Goal: Information Seeking & Learning: Compare options

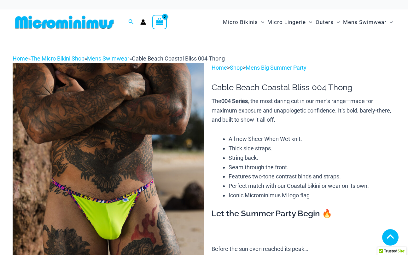
scroll to position [233, 0]
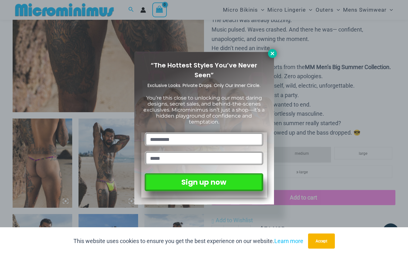
click at [274, 52] on icon at bounding box center [272, 53] width 3 height 3
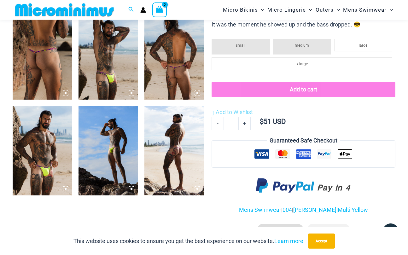
scroll to position [341, 0]
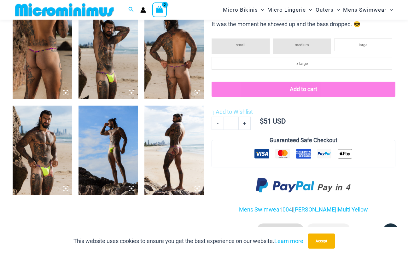
click at [114, 168] on img at bounding box center [109, 151] width 60 height 90
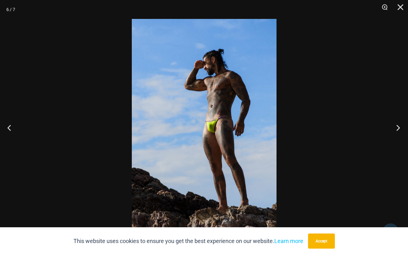
click at [399, 127] on button "Next" at bounding box center [397, 128] width 24 height 32
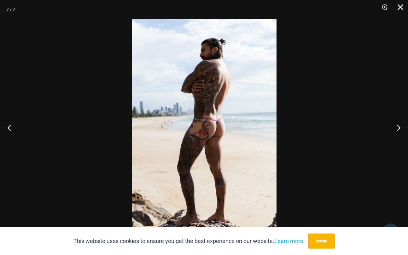
click at [401, 4] on button "Close" at bounding box center [399, 9] width 16 height 19
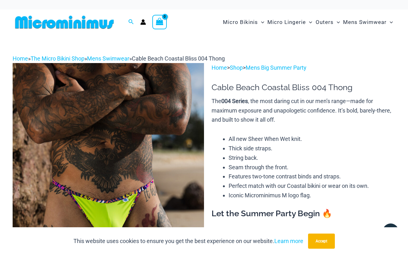
scroll to position [0, 0]
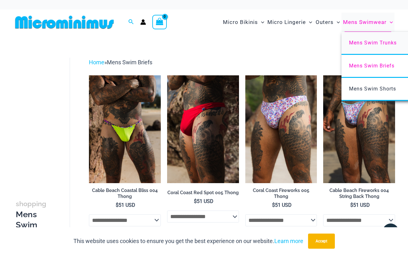
click at [364, 42] on span "Mens Swim Trunks" at bounding box center [373, 43] width 48 height 6
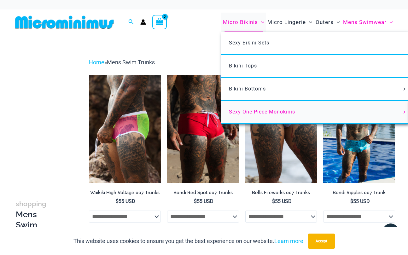
click at [253, 111] on span "Sexy One Piece Monokinis" at bounding box center [262, 112] width 66 height 6
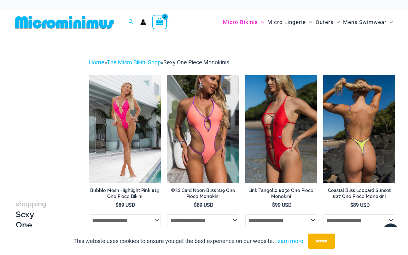
click at [355, 128] on img at bounding box center [359, 129] width 72 height 108
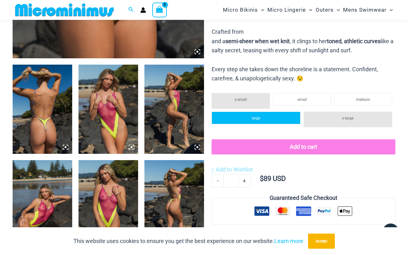
scroll to position [286, 0]
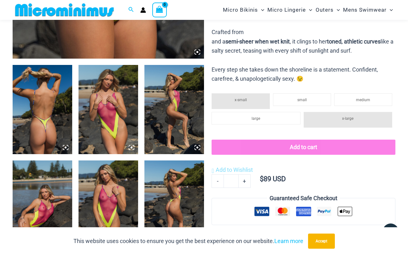
click at [45, 116] on img at bounding box center [43, 110] width 60 height 90
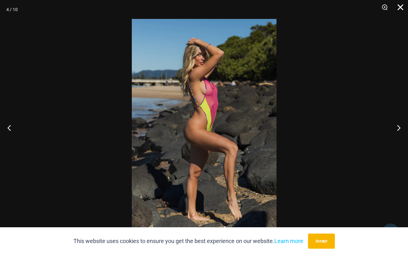
click at [401, 7] on button "Close" at bounding box center [399, 9] width 16 height 19
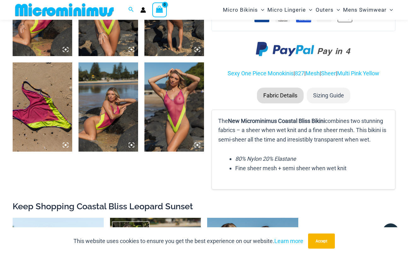
scroll to position [483, 0]
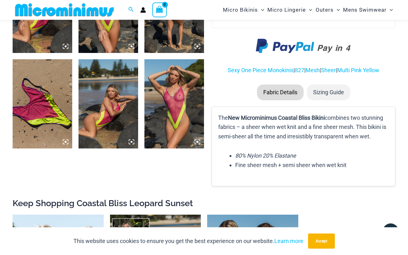
click at [279, 85] on li "Fabric Details" at bounding box center [280, 93] width 47 height 16
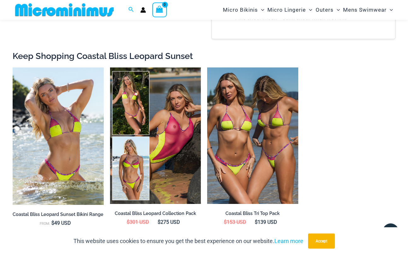
scroll to position [633, 0]
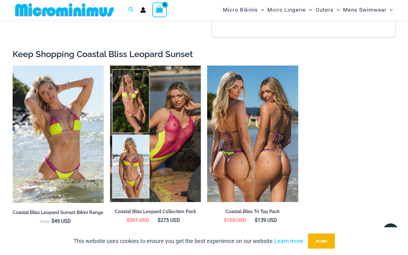
click at [274, 163] on img at bounding box center [252, 134] width 91 height 137
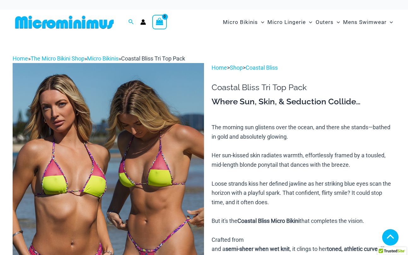
scroll to position [257, 0]
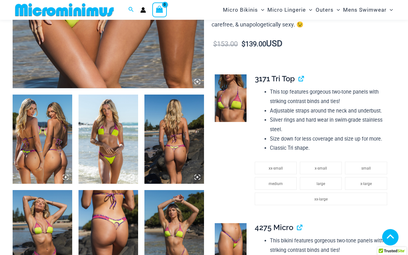
click at [43, 169] on img at bounding box center [43, 140] width 60 height 90
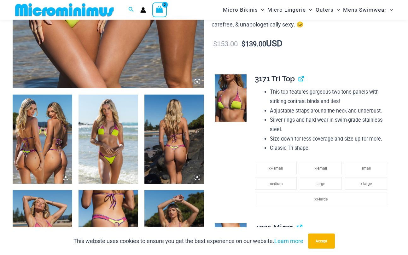
click at [43, 169] on img at bounding box center [43, 140] width 60 height 90
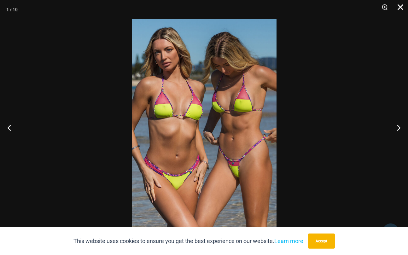
click at [402, 7] on button "Close" at bounding box center [399, 9] width 16 height 19
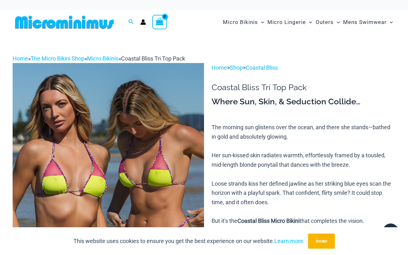
scroll to position [0, 0]
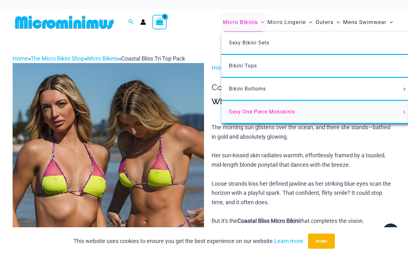
click at [252, 111] on span "Sexy One Piece Monokinis" at bounding box center [262, 112] width 66 height 6
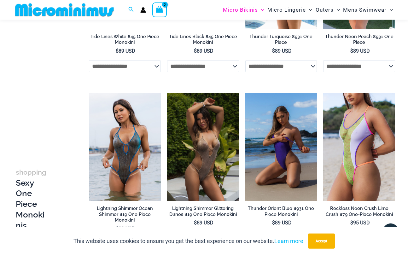
scroll to position [839, 0]
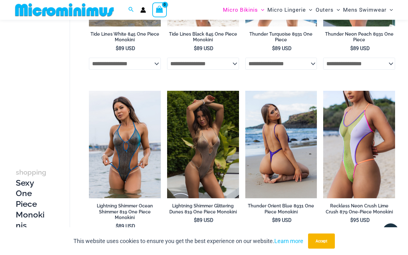
click at [284, 169] on img at bounding box center [281, 145] width 72 height 108
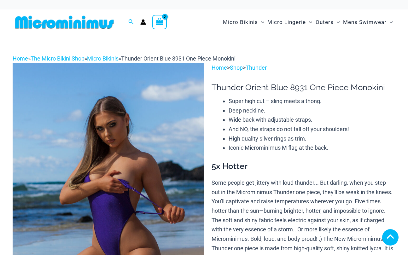
scroll to position [189, 0]
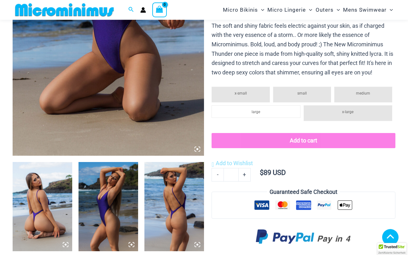
click at [57, 189] on img at bounding box center [43, 207] width 60 height 90
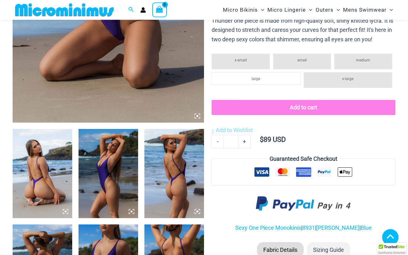
click at [58, 189] on img at bounding box center [43, 174] width 60 height 90
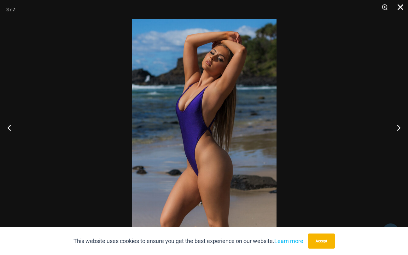
click at [401, 5] on button "Close" at bounding box center [399, 9] width 16 height 19
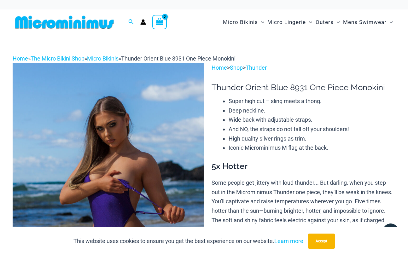
scroll to position [0, 0]
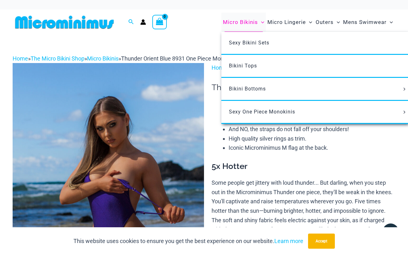
click at [253, 21] on span "Micro Bikinis" at bounding box center [240, 22] width 35 height 16
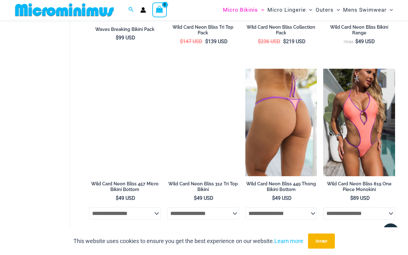
scroll to position [669, 0]
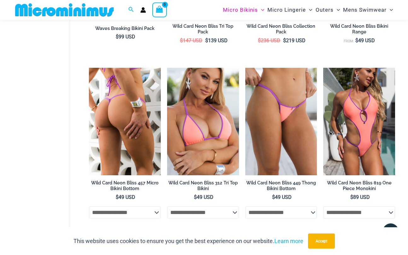
click at [139, 150] on img at bounding box center [125, 122] width 72 height 108
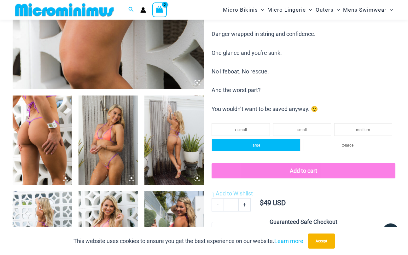
scroll to position [256, 0]
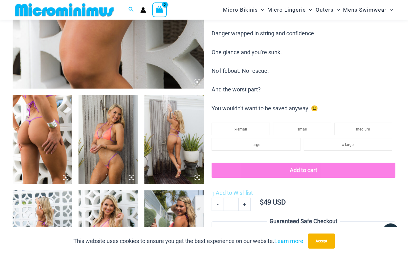
click at [181, 156] on img at bounding box center [175, 140] width 60 height 90
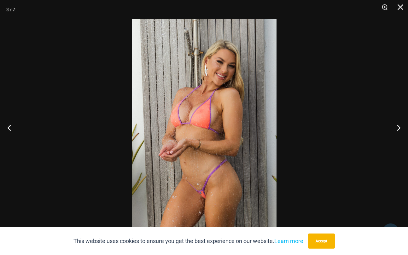
click at [382, 59] on div at bounding box center [204, 127] width 408 height 255
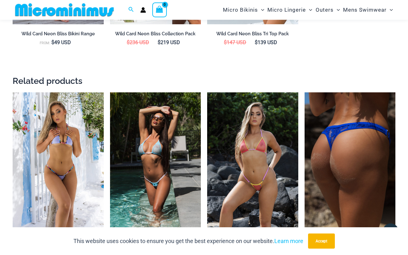
scroll to position [850, 0]
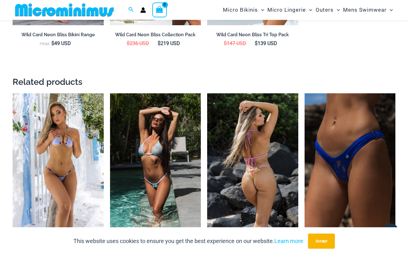
click at [264, 163] on img at bounding box center [252, 161] width 91 height 137
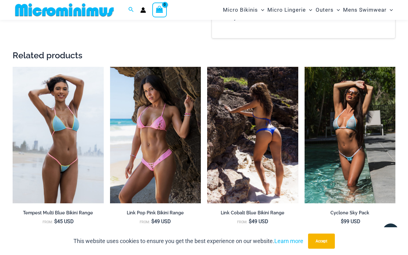
scroll to position [765, 0]
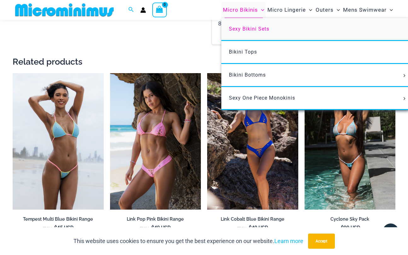
click at [248, 27] on span "Sexy Bikini Sets" at bounding box center [249, 29] width 40 height 6
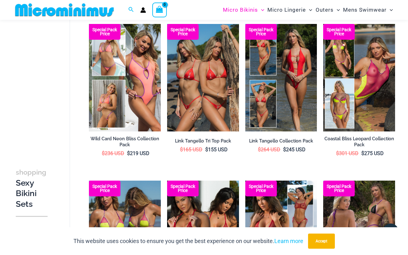
scroll to position [203, 0]
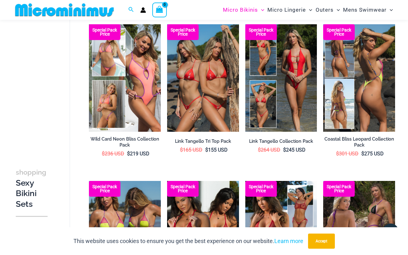
click at [342, 115] on img at bounding box center [359, 78] width 72 height 108
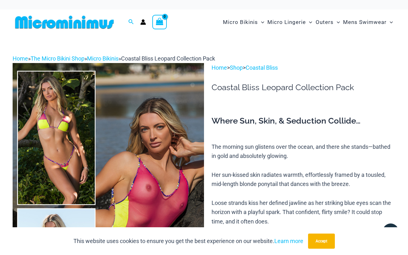
scroll to position [2, 0]
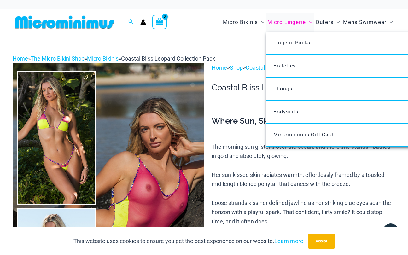
scroll to position [0, 0]
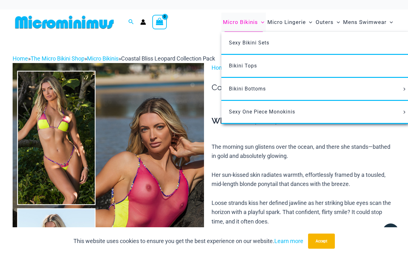
click at [245, 21] on span "Micro Bikinis" at bounding box center [240, 22] width 35 height 16
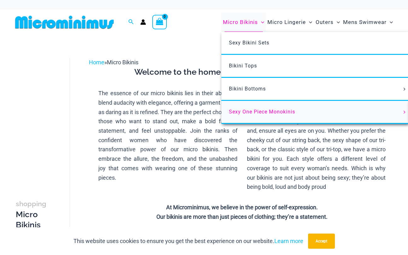
click at [249, 109] on span "Sexy One Piece Monokinis" at bounding box center [262, 112] width 66 height 6
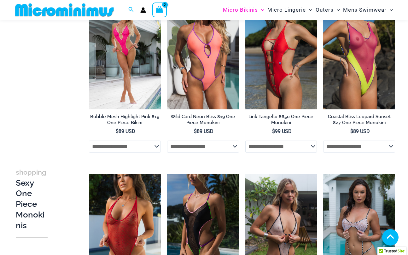
scroll to position [166, 0]
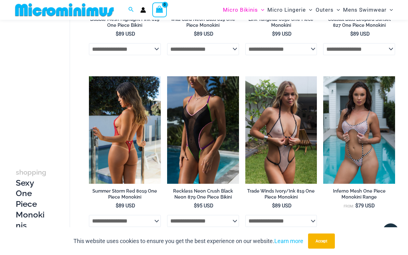
click at [130, 153] on img at bounding box center [125, 130] width 72 height 108
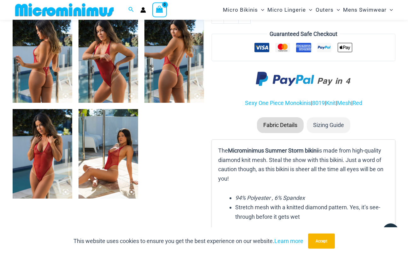
scroll to position [338, 0]
click at [108, 164] on img at bounding box center [109, 154] width 60 height 90
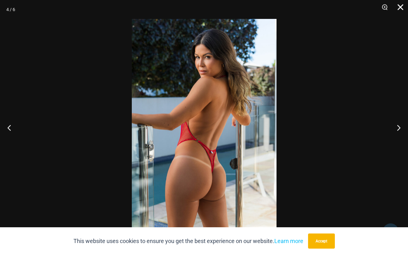
click at [396, 7] on button "Close" at bounding box center [399, 9] width 16 height 19
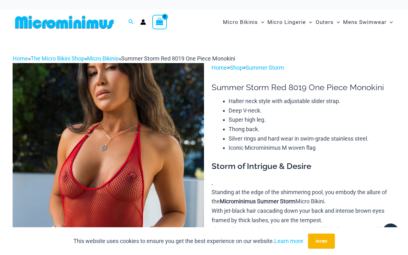
scroll to position [0, 0]
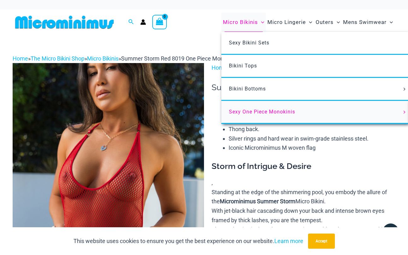
click at [247, 112] on span "Sexy One Piece Monokinis" at bounding box center [262, 112] width 66 height 6
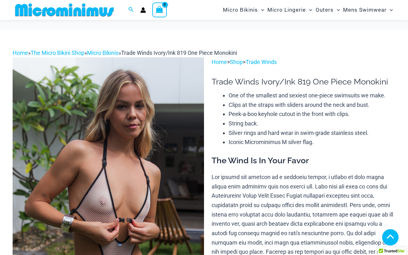
scroll to position [242, 0]
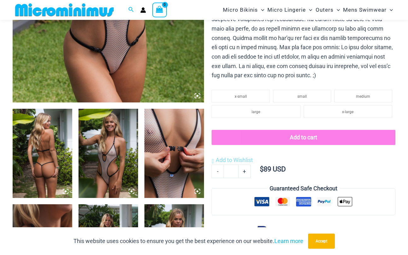
click at [46, 158] on img at bounding box center [43, 154] width 60 height 90
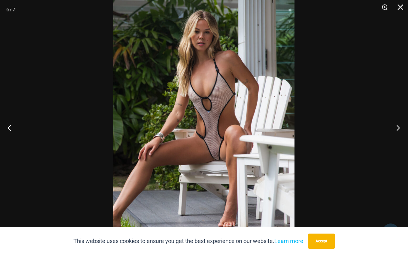
click at [399, 128] on button "Next" at bounding box center [397, 128] width 24 height 32
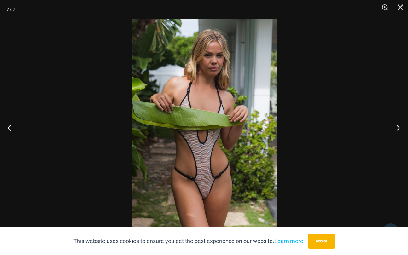
click at [399, 128] on button "Next" at bounding box center [397, 128] width 24 height 32
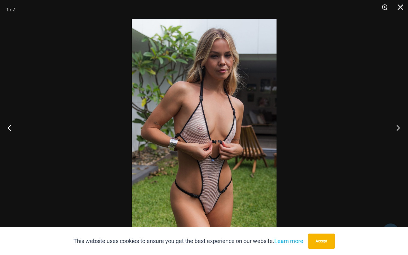
click at [399, 128] on button "Next" at bounding box center [397, 128] width 24 height 32
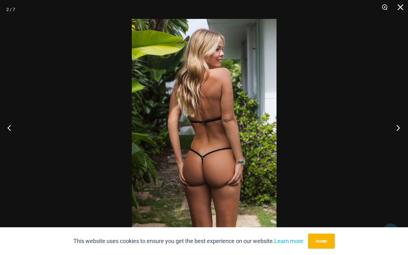
click at [399, 128] on button "Next" at bounding box center [397, 128] width 24 height 32
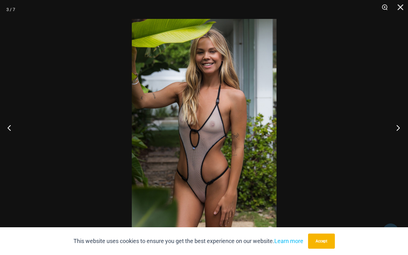
click at [399, 128] on button "Next" at bounding box center [397, 128] width 24 height 32
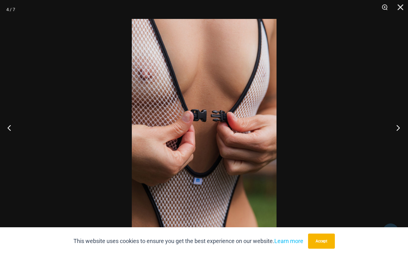
click at [399, 128] on button "Next" at bounding box center [397, 128] width 24 height 32
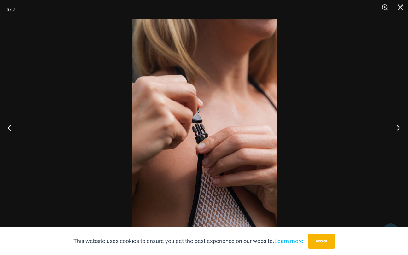
click at [399, 128] on button "Next" at bounding box center [397, 128] width 24 height 32
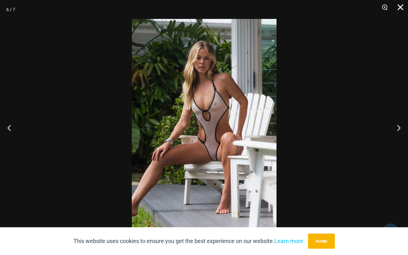
click at [401, 8] on button "Close" at bounding box center [399, 9] width 16 height 19
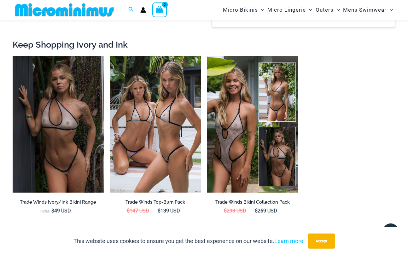
scroll to position [588, 0]
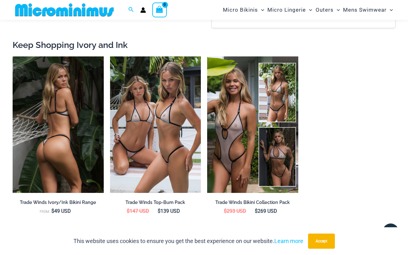
click at [85, 156] on img at bounding box center [58, 124] width 91 height 137
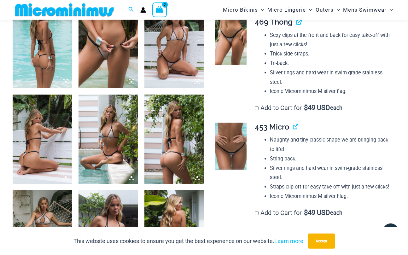
scroll to position [456, 0]
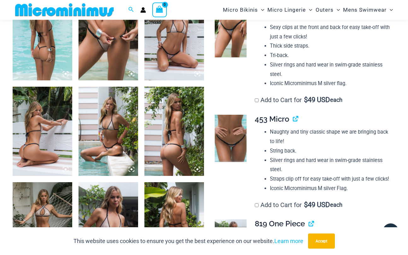
click at [38, 133] on img at bounding box center [43, 132] width 60 height 90
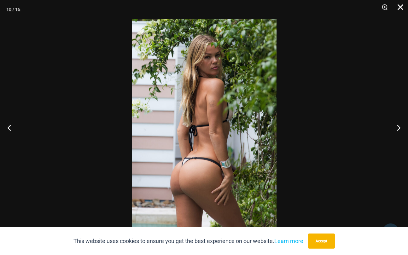
click at [401, 4] on button "Close" at bounding box center [399, 9] width 16 height 19
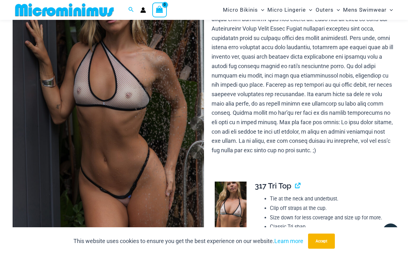
scroll to position [92, 0]
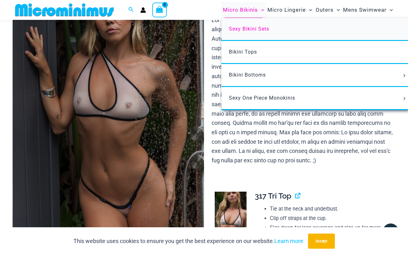
click at [250, 28] on span "Sexy Bikini Sets" at bounding box center [249, 29] width 40 height 6
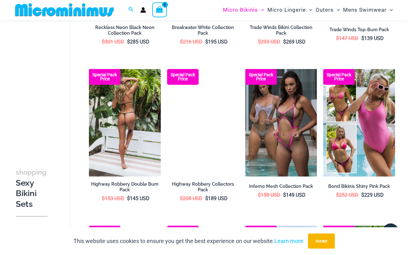
scroll to position [628, 0]
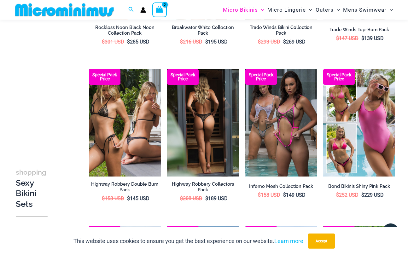
click at [197, 147] on img at bounding box center [203, 123] width 72 height 108
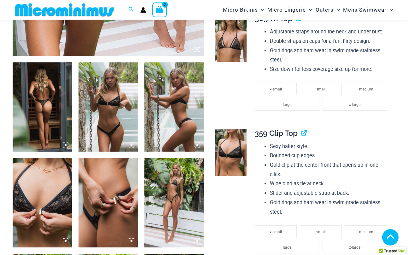
click at [56, 141] on img at bounding box center [43, 107] width 60 height 90
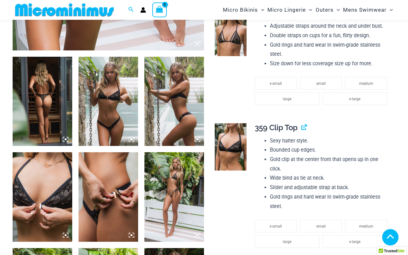
click at [54, 129] on img at bounding box center [43, 102] width 60 height 90
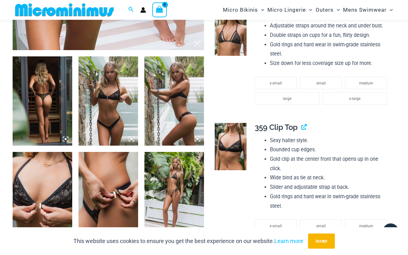
click at [117, 126] on img at bounding box center [109, 101] width 60 height 90
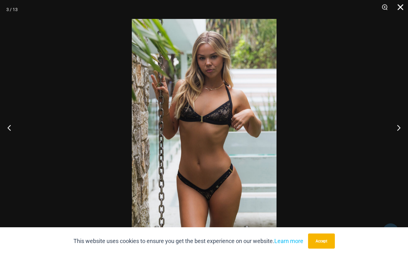
click at [397, 7] on button "Close" at bounding box center [399, 9] width 16 height 19
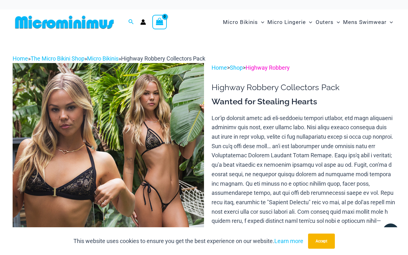
scroll to position [0, 0]
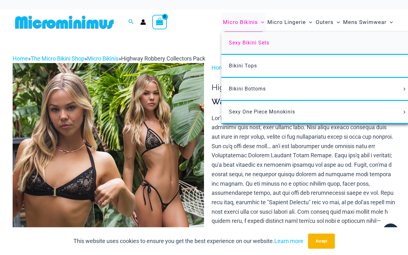
click at [242, 42] on span "Sexy Bikini Sets" at bounding box center [249, 43] width 40 height 6
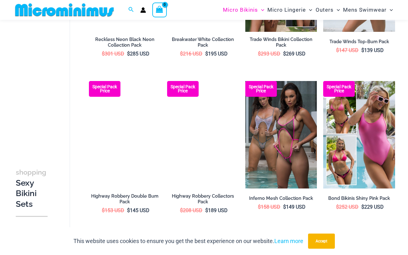
scroll to position [614, 0]
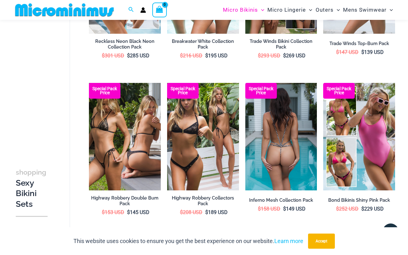
click at [284, 137] on img at bounding box center [281, 137] width 72 height 108
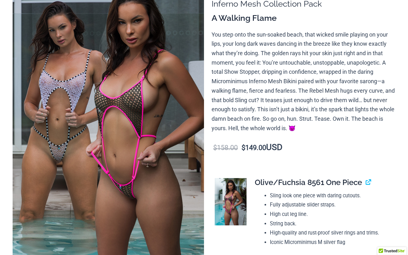
scroll to position [84, 0]
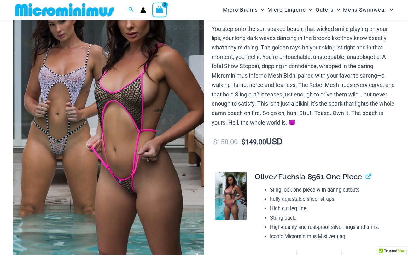
click at [173, 172] on img at bounding box center [109, 117] width 192 height 287
click at [174, 172] on img at bounding box center [109, 117] width 192 height 287
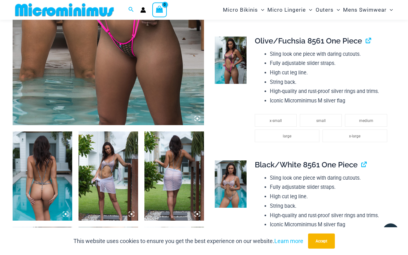
scroll to position [247, 0]
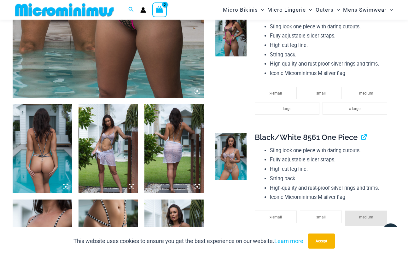
click at [51, 174] on img at bounding box center [43, 149] width 60 height 90
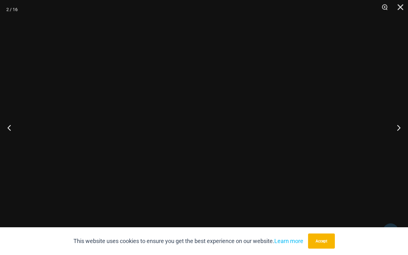
click at [51, 174] on div at bounding box center [204, 127] width 408 height 255
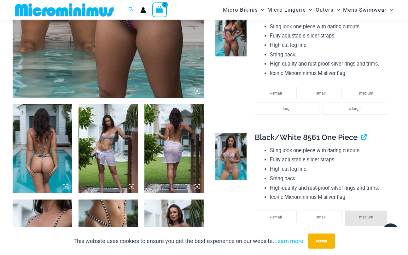
click at [51, 174] on img at bounding box center [43, 149] width 60 height 90
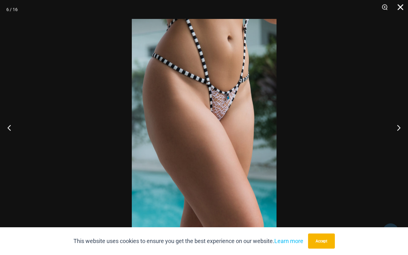
click at [400, 7] on button "Close" at bounding box center [399, 9] width 16 height 19
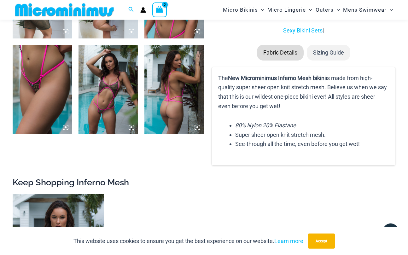
scroll to position [702, 0]
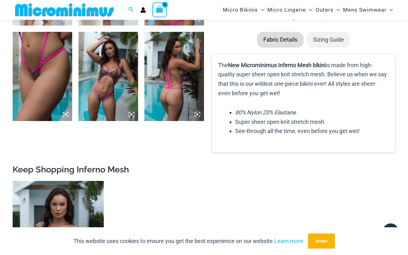
click at [107, 104] on img at bounding box center [109, 77] width 60 height 90
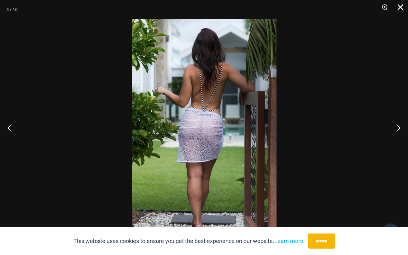
click at [400, 7] on button "Close" at bounding box center [399, 9] width 16 height 19
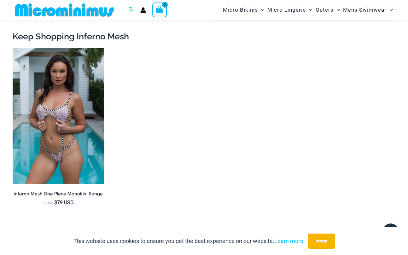
scroll to position [832, 0]
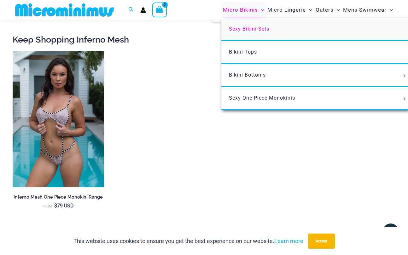
click at [248, 28] on span "Sexy Bikini Sets" at bounding box center [249, 29] width 40 height 6
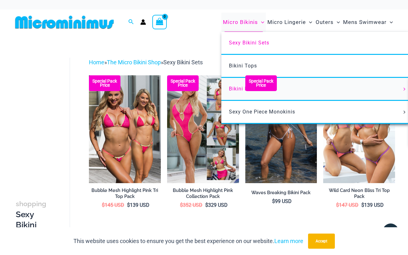
click at [237, 86] on span "Bikini Bottoms" at bounding box center [247, 89] width 37 height 6
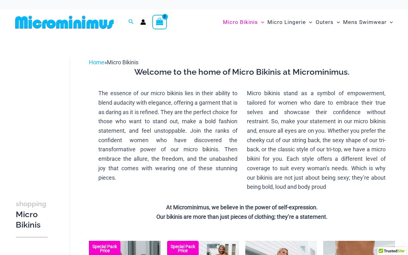
click at [248, 89] on p "Micro bikinis stand as a symbol of empowerment, tailored for women who dare to …" at bounding box center [316, 140] width 139 height 103
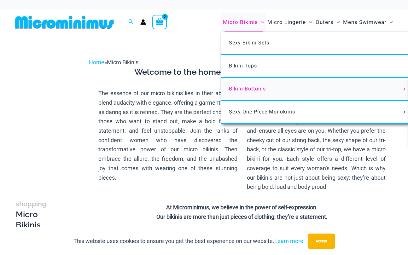
click at [244, 88] on span "Bikini Bottoms" at bounding box center [247, 89] width 37 height 6
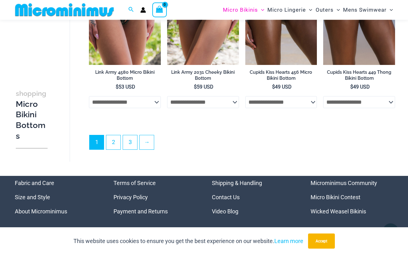
scroll to position [1621, 0]
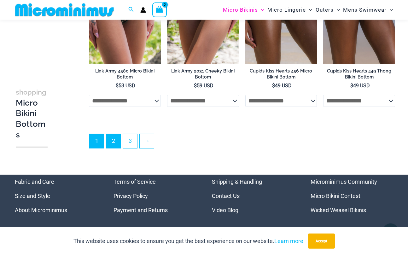
click at [115, 134] on link "2" at bounding box center [113, 141] width 14 height 14
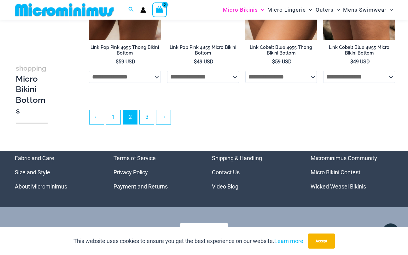
scroll to position [1355, 0]
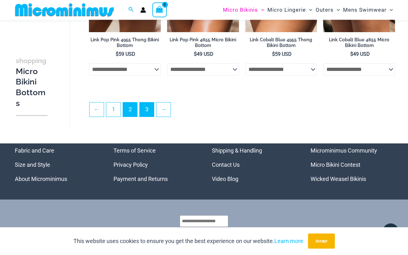
click at [149, 113] on link "3" at bounding box center [147, 110] width 14 height 14
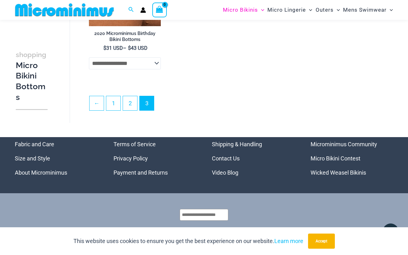
scroll to position [150, 0]
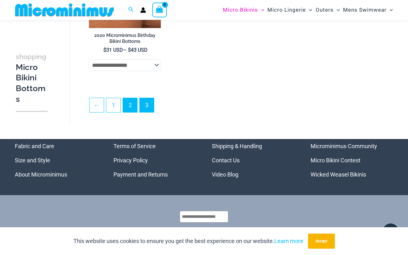
click at [133, 108] on link "2" at bounding box center [130, 105] width 14 height 14
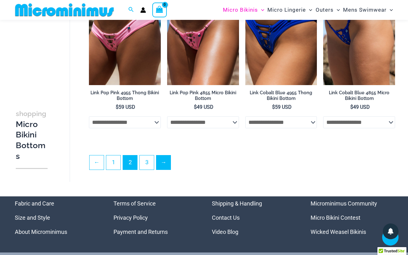
scroll to position [1302, 0]
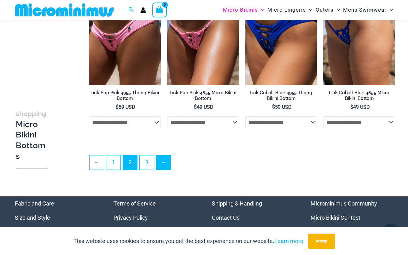
click at [164, 164] on link "→" at bounding box center [164, 163] width 14 height 14
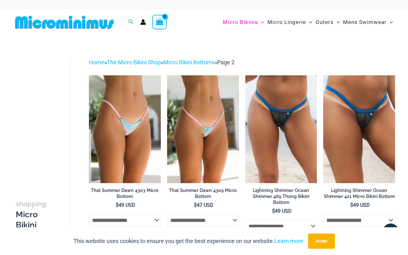
scroll to position [0, 0]
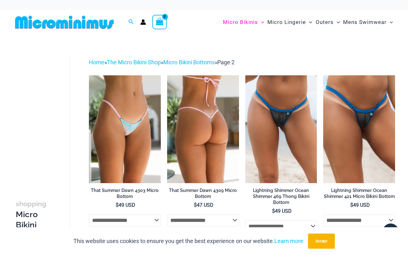
click at [210, 127] on img at bounding box center [203, 129] width 72 height 108
